Goal: Download file/media

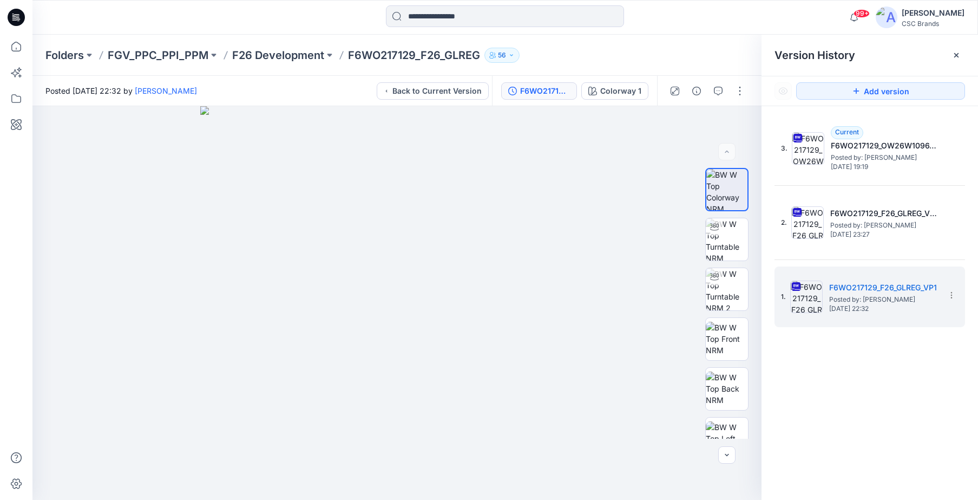
click at [502, 14] on input at bounding box center [505, 16] width 238 height 22
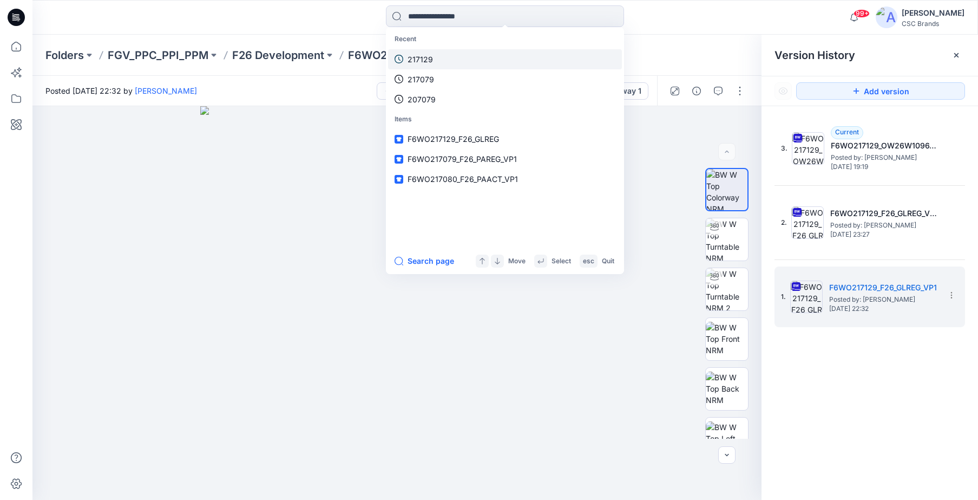
click at [431, 64] on p "217129" at bounding box center [420, 59] width 25 height 11
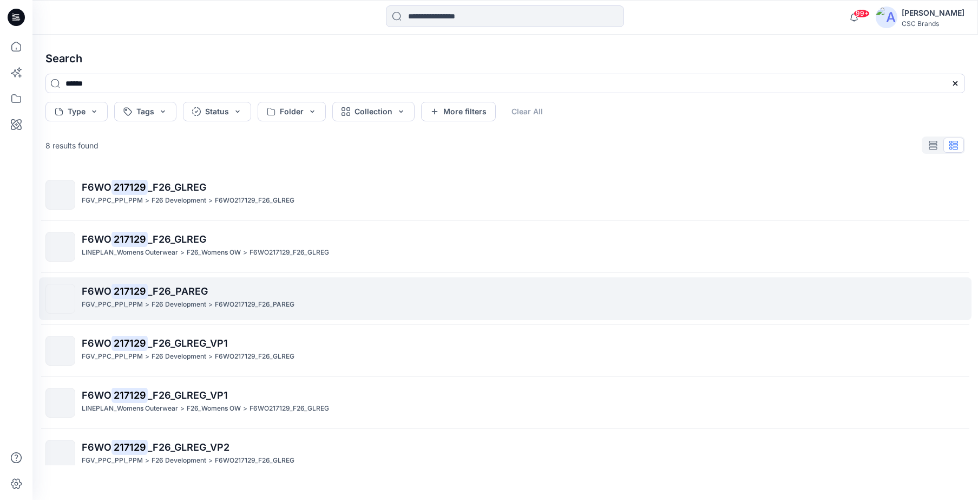
click at [192, 294] on span "_F26_PAREG" at bounding box center [178, 290] width 60 height 11
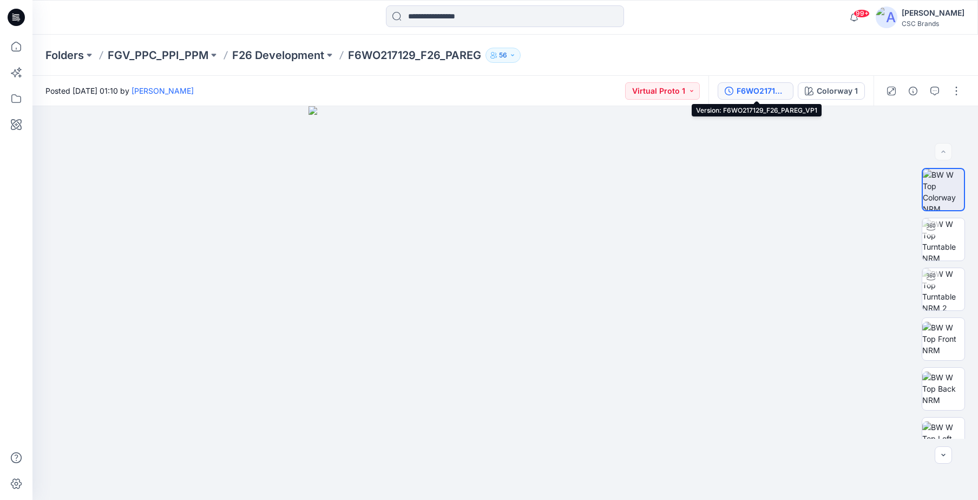
click at [749, 92] on div "F6WO217129_F26_PAREG_VP1" at bounding box center [762, 91] width 50 height 12
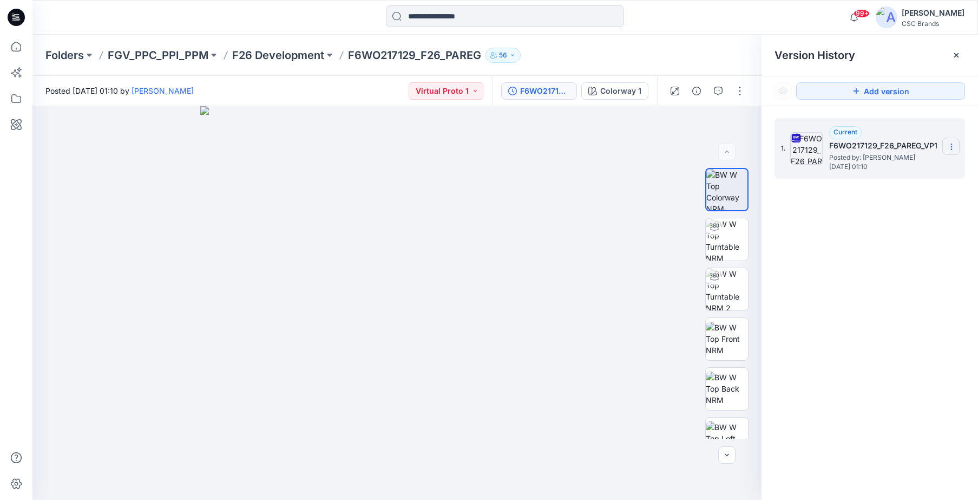
click at [951, 144] on icon at bounding box center [951, 144] width 1 height 1
click at [900, 167] on span "Download Source BW File" at bounding box center [897, 167] width 91 height 13
